Goal: Task Accomplishment & Management: Use online tool/utility

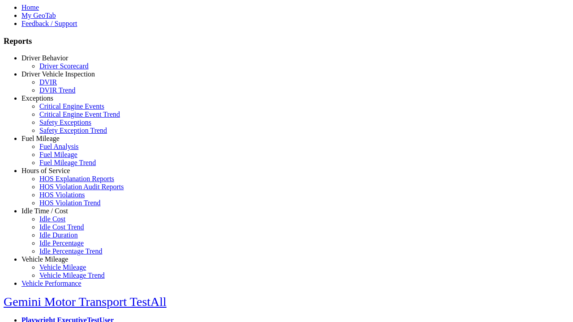
click at [51, 102] on link "Exceptions" at bounding box center [37, 98] width 32 height 8
click at [58, 134] on link "Safety Exception Trend" at bounding box center [73, 131] width 68 height 8
select select
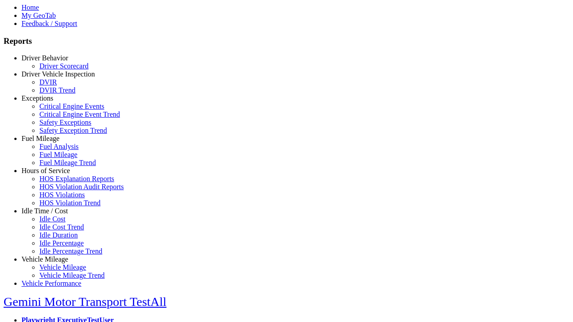
select select
